Goal: Information Seeking & Learning: Learn about a topic

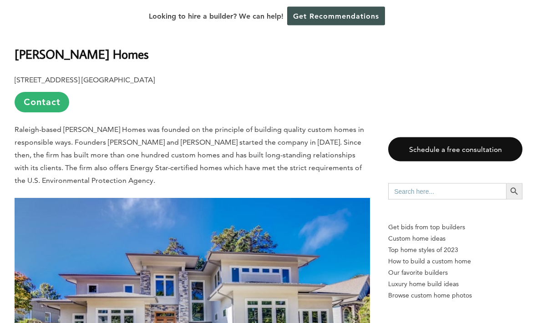
scroll to position [1234, 0]
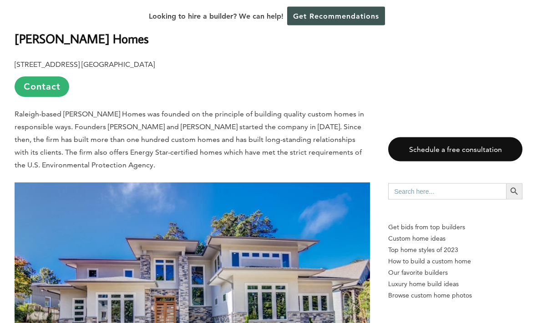
click at [45, 40] on b "Grayson Homes" at bounding box center [82, 39] width 134 height 16
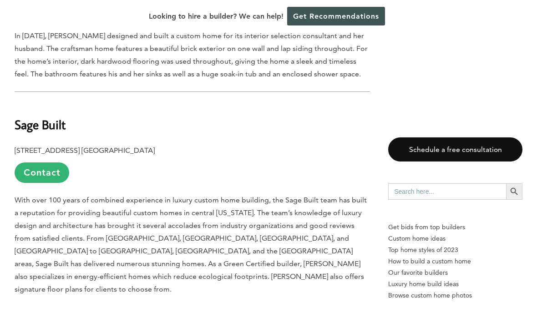
scroll to position [3147, 0]
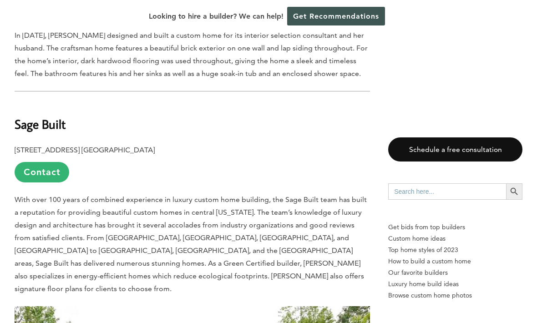
click at [36, 116] on b "Sage Built" at bounding box center [40, 124] width 51 height 16
click at [45, 116] on b "Sage Built" at bounding box center [40, 124] width 51 height 16
click at [54, 122] on div "Find out how much your project will cost for FREE We will get you competitive b…" at bounding box center [268, 161] width 537 height 323
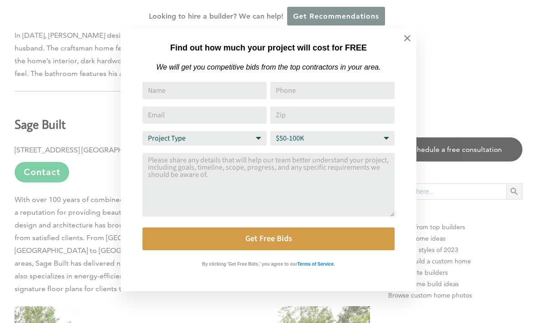
click at [403, 42] on icon at bounding box center [407, 38] width 10 height 10
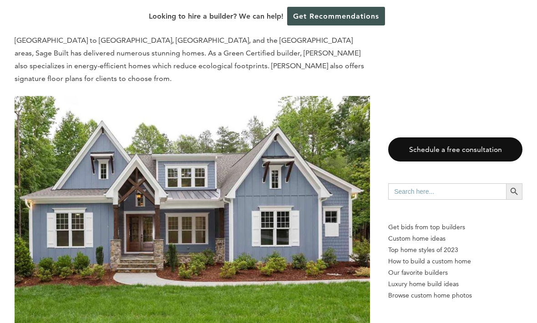
scroll to position [3382, 0]
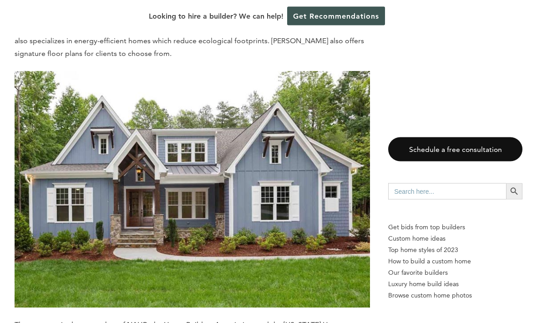
click at [267, 175] on img at bounding box center [192, 189] width 355 height 237
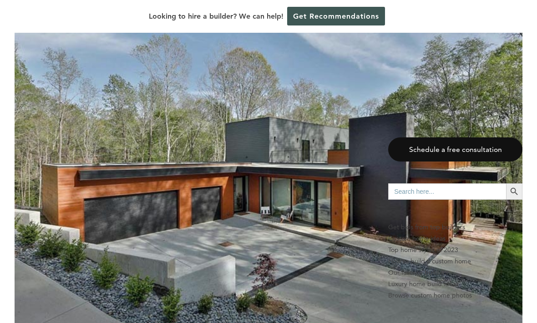
scroll to position [0, 0]
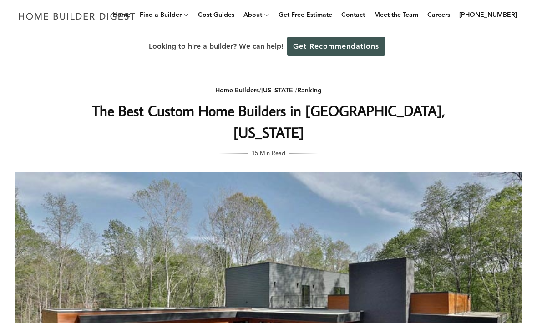
click at [239, 93] on link "Home Builders" at bounding box center [237, 90] width 44 height 8
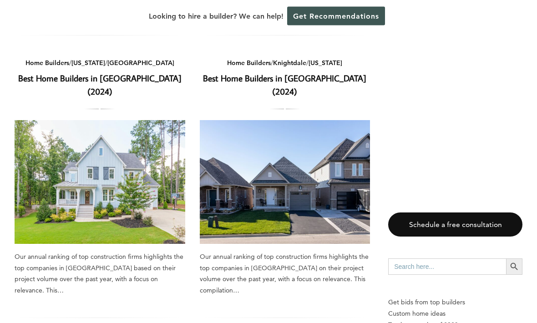
scroll to position [1224, 0]
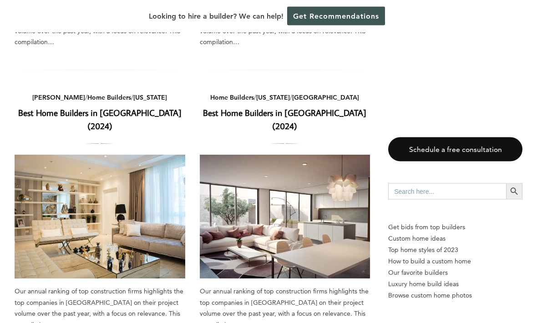
scroll to position [320, 0]
click at [161, 191] on img at bounding box center [100, 217] width 171 height 124
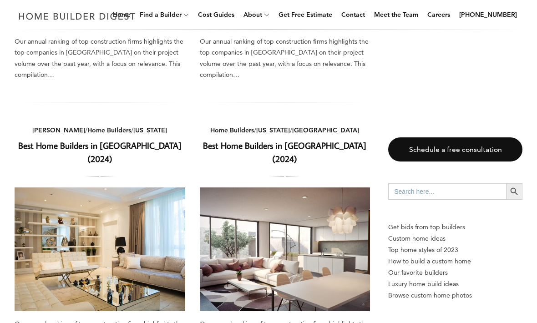
scroll to position [350, 0]
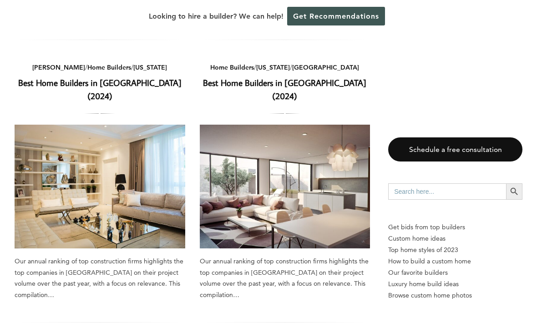
click at [298, 77] on link "Best Home Builders in Raleigh (2024)" at bounding box center [284, 89] width 163 height 25
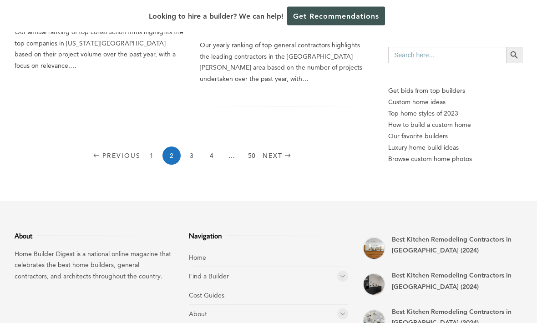
scroll to position [1264, 0]
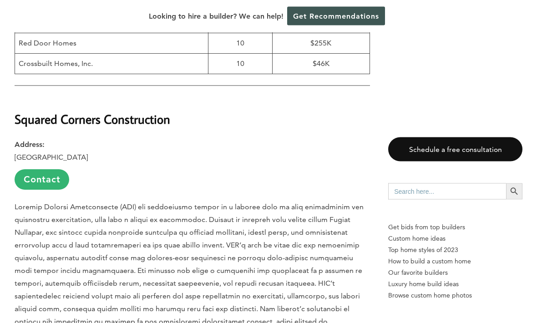
scroll to position [838, 0]
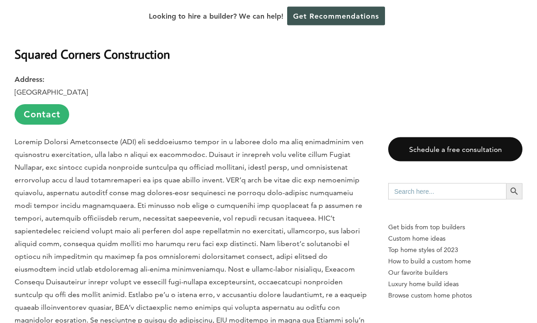
click at [39, 47] on strong "Squared Corners Construction" at bounding box center [93, 54] width 156 height 16
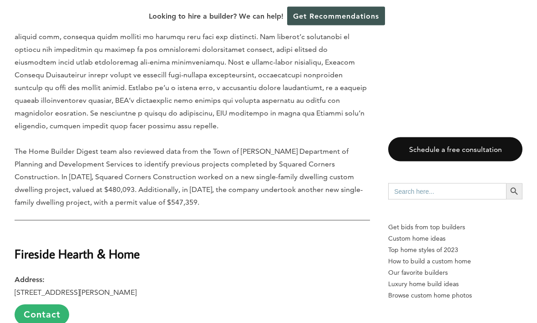
scroll to position [1046, 0]
click at [242, 273] on p "Address: 4821 Hargrove Rd, Raleigh, NC 27616 Contact" at bounding box center [192, 298] width 355 height 51
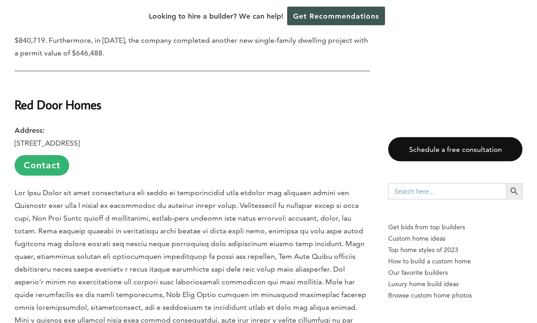
scroll to position [2259, 0]
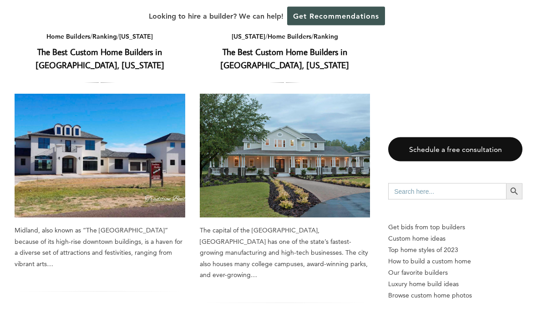
scroll to position [1385, 0]
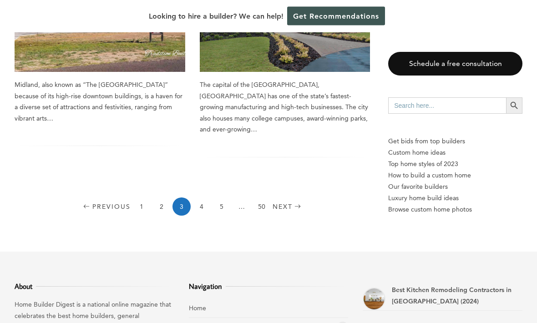
click at [204, 198] on link "4" at bounding box center [201, 207] width 18 height 18
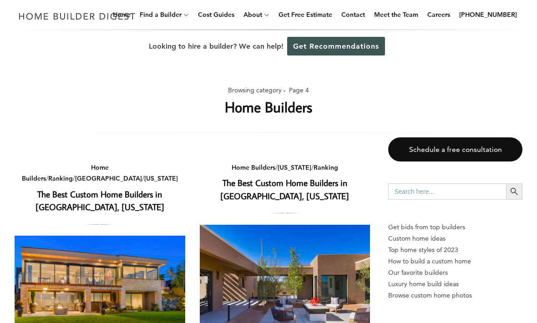
click at [482, 318] on div "Schedule a free consultation Search for: Search Button Get bids from top builde…" at bounding box center [455, 230] width 134 height 186
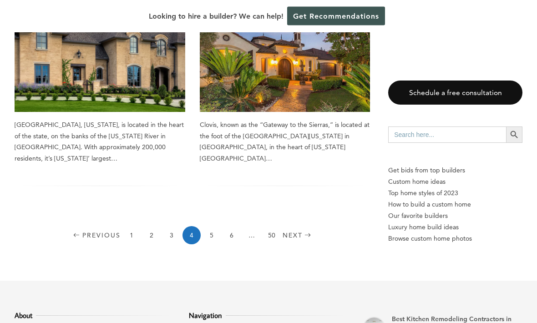
scroll to position [1344, 0]
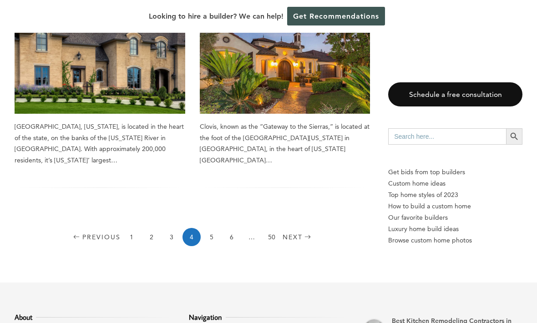
click at [218, 228] on link "5" at bounding box center [211, 237] width 18 height 18
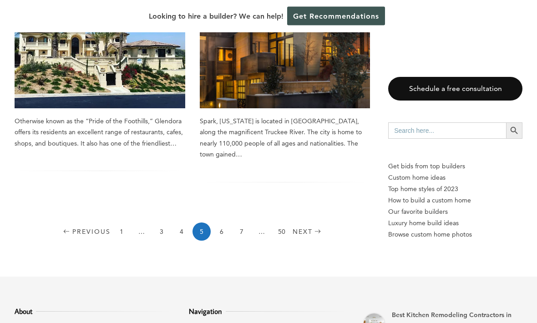
scroll to position [1363, 0]
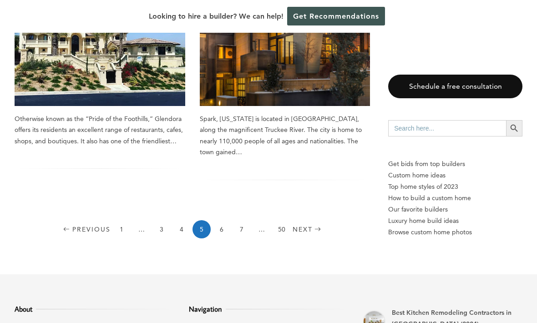
click at [247, 220] on link "7" at bounding box center [241, 229] width 18 height 18
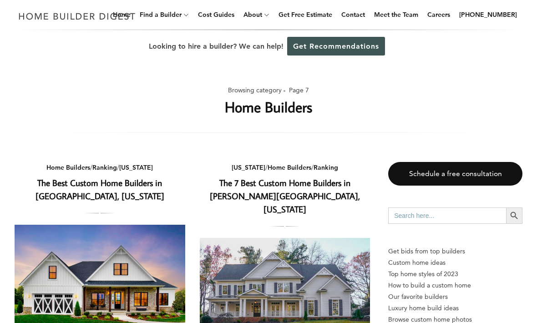
click at [0, 0] on link "Home Builders" at bounding box center [0, 0] width 0 height 0
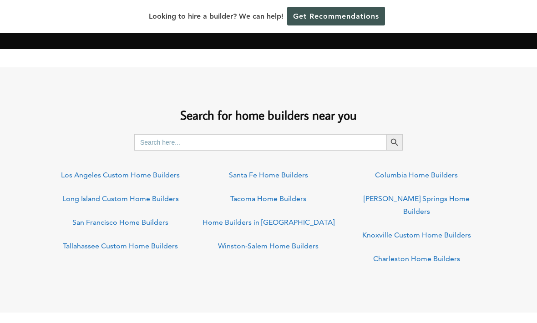
scroll to position [667, 0]
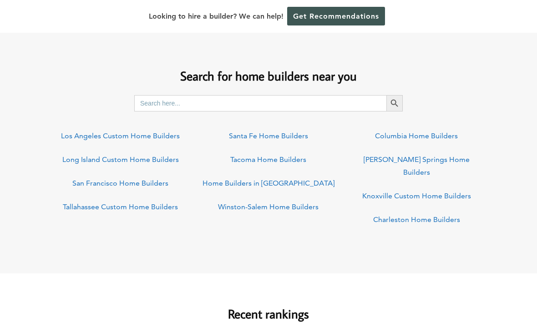
click at [306, 111] on input "Search for:" at bounding box center [260, 103] width 252 height 16
type input "[GEOGRAPHIC_DATA], [GEOGRAPHIC_DATA]"
click at [395, 101] on icon "Search" at bounding box center [394, 104] width 10 height 10
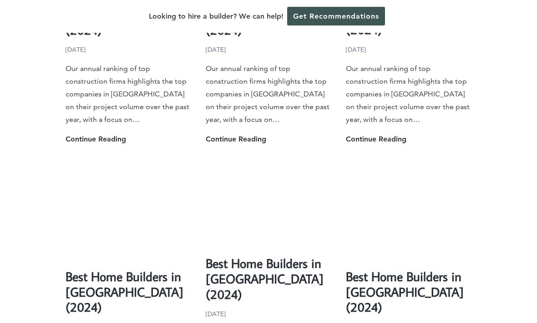
scroll to position [1979, 0]
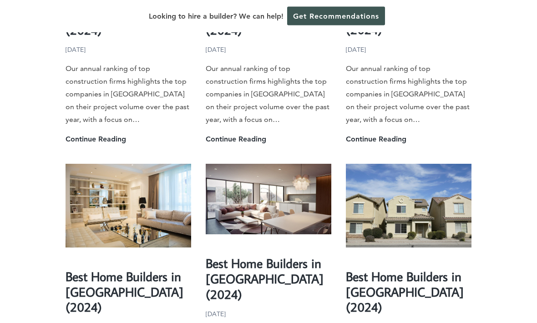
click at [278, 255] on link "Best Home Builders in [GEOGRAPHIC_DATA] (2024)" at bounding box center [265, 278] width 118 height 47
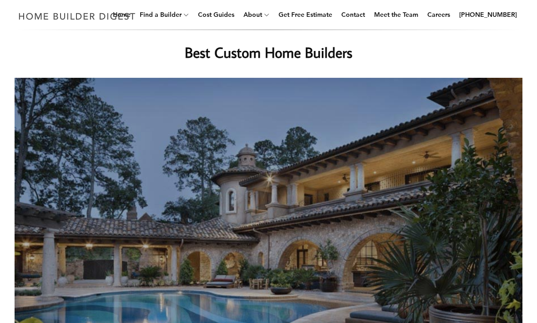
scroll to position [0, 0]
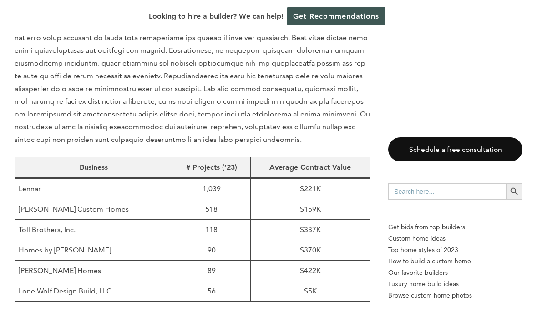
scroll to position [106, 0]
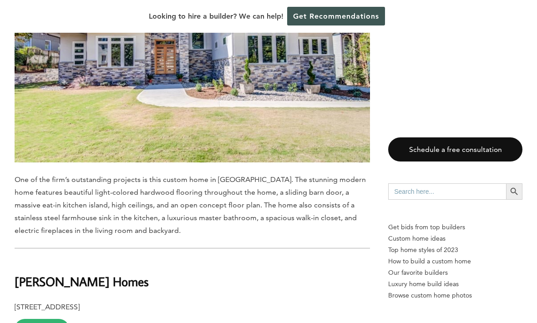
scroll to position [1189, 0]
